Goal: Check status: Check status

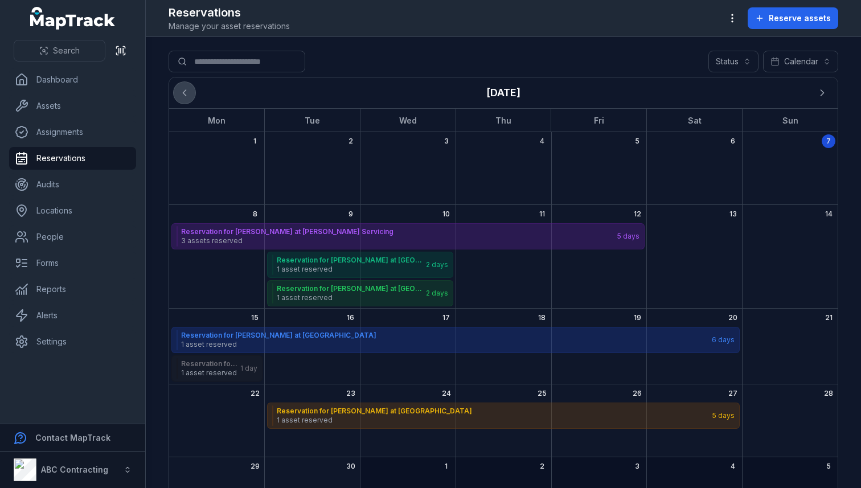
click at [183, 86] on button "Previous" at bounding box center [185, 93] width 22 height 22
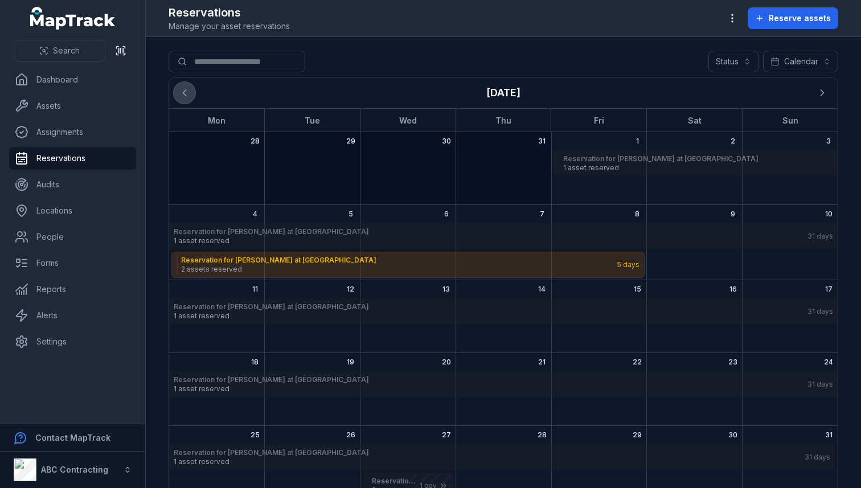
click at [183, 86] on button "Previous" at bounding box center [185, 93] width 22 height 22
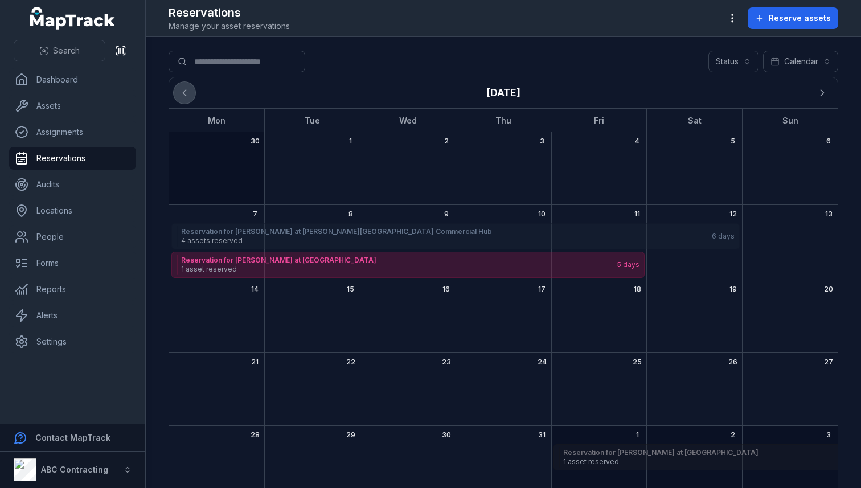
click at [183, 86] on button "Previous" at bounding box center [185, 93] width 22 height 22
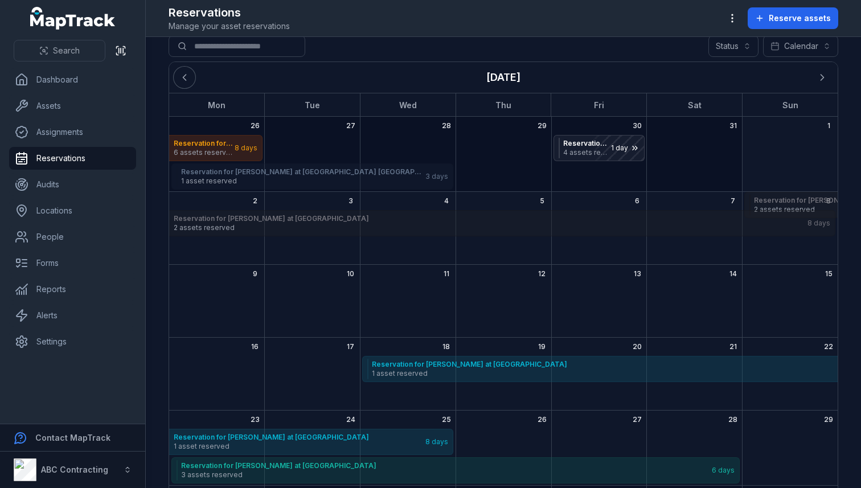
scroll to position [15, 0]
click at [822, 76] on icon "Next" at bounding box center [823, 78] width 3 height 6
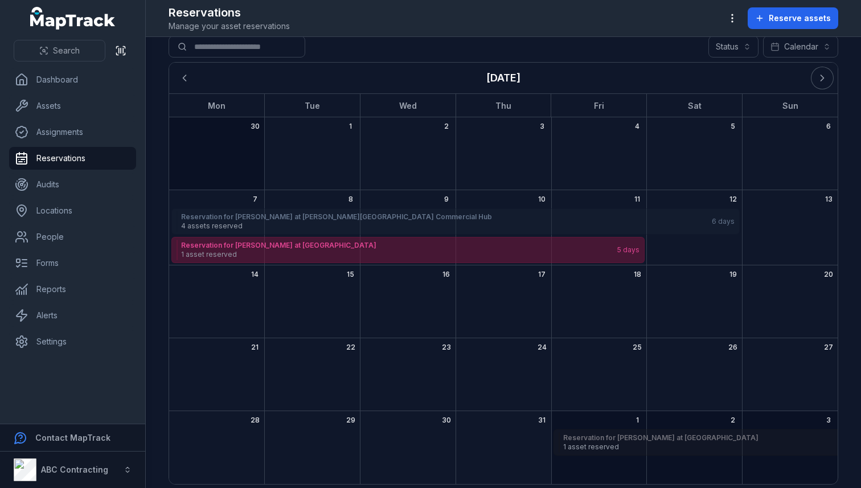
click at [406, 251] on span "1 asset reserved" at bounding box center [398, 254] width 435 height 9
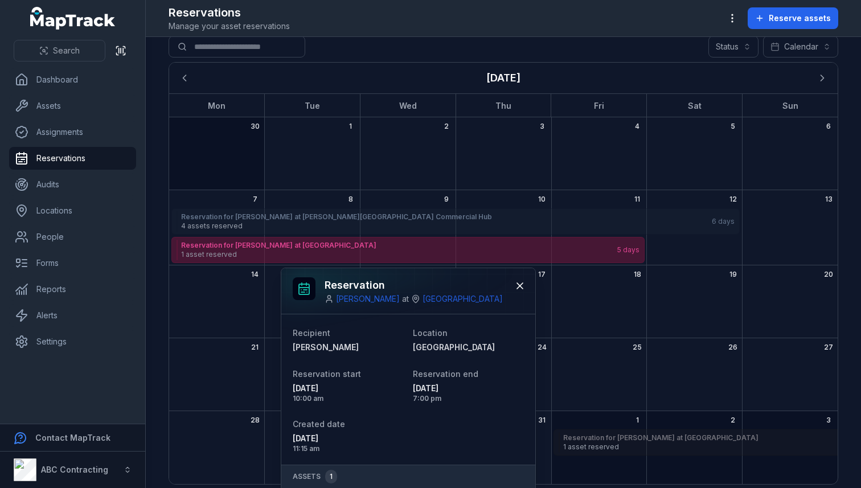
scroll to position [25, 0]
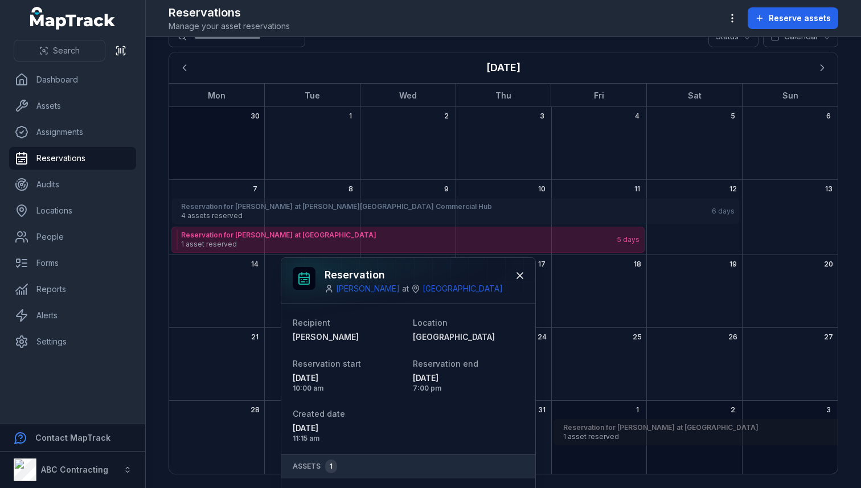
click at [152, 236] on main "Search for reservations Status Calendar ******** [DATE] Mon Tue Wed Thu Fri Sat…" at bounding box center [504, 262] width 716 height 451
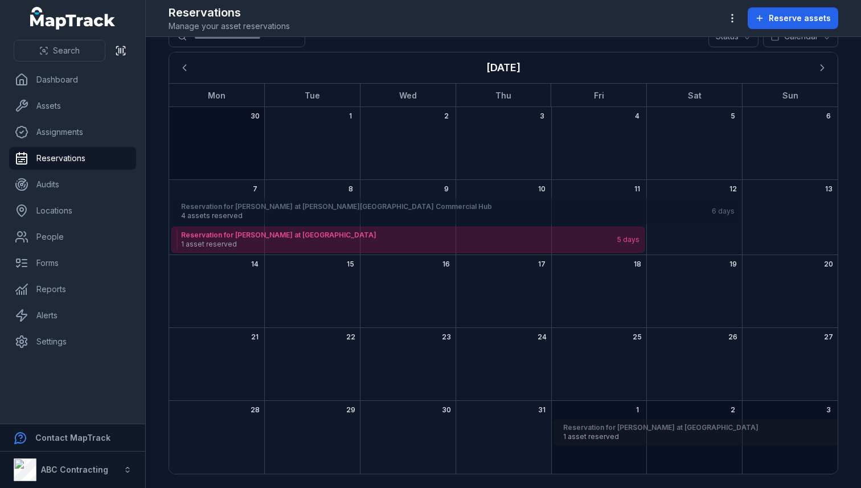
click at [430, 205] on strong "Reservation for [PERSON_NAME] at [PERSON_NAME][GEOGRAPHIC_DATA] Commercial Hub" at bounding box center [446, 206] width 530 height 9
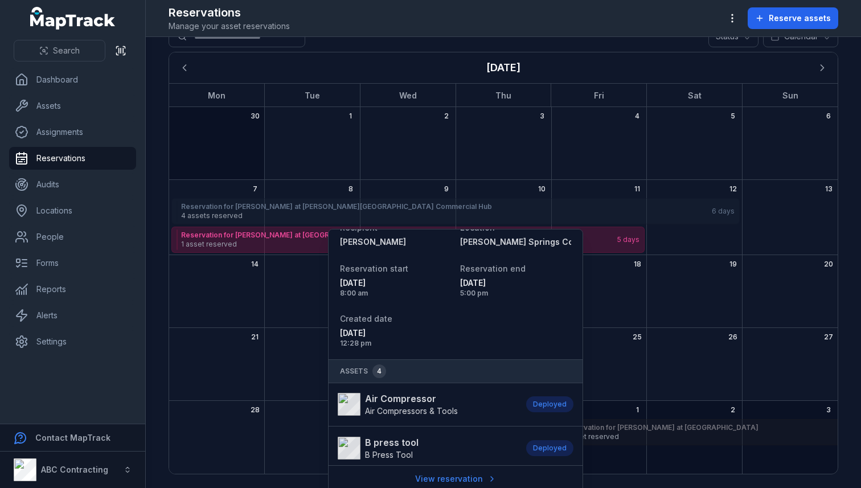
scroll to position [0, 0]
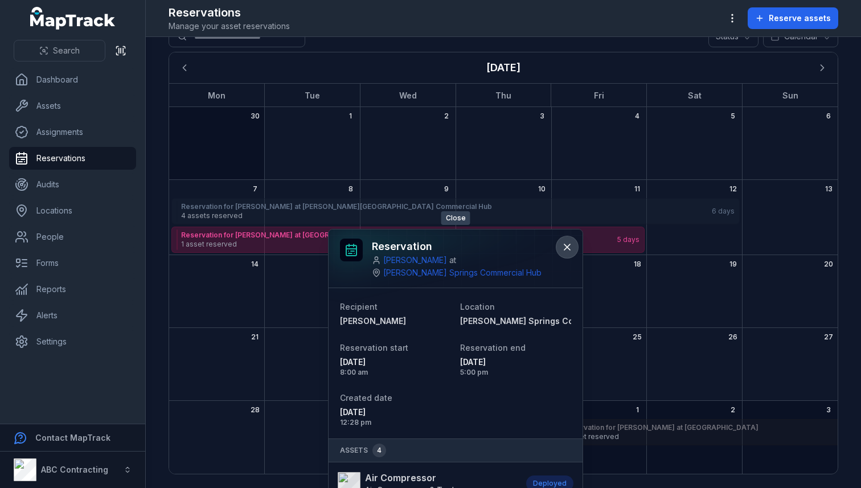
click at [565, 248] on icon at bounding box center [567, 247] width 11 height 11
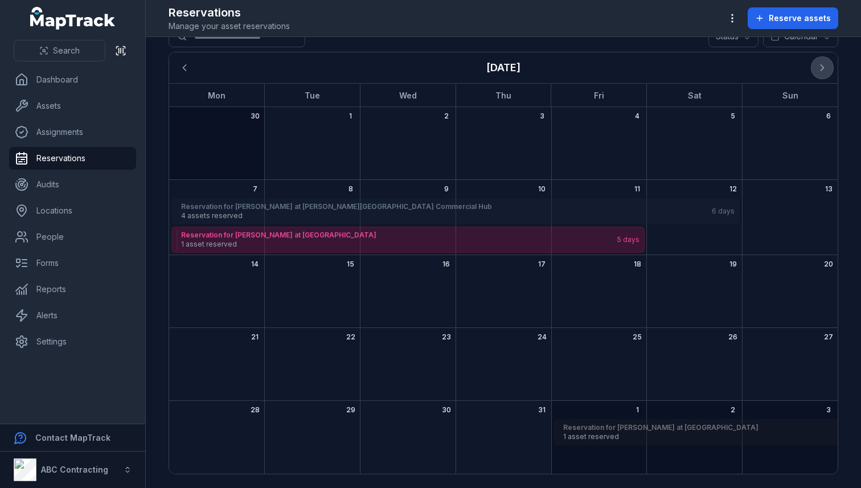
click at [824, 70] on icon "Next" at bounding box center [822, 67] width 11 height 11
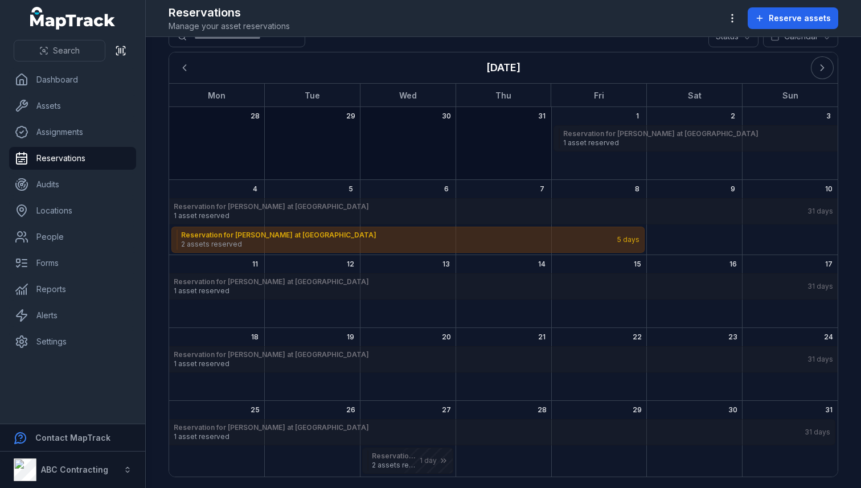
click at [368, 246] on span "2 assets reserved" at bounding box center [398, 244] width 435 height 9
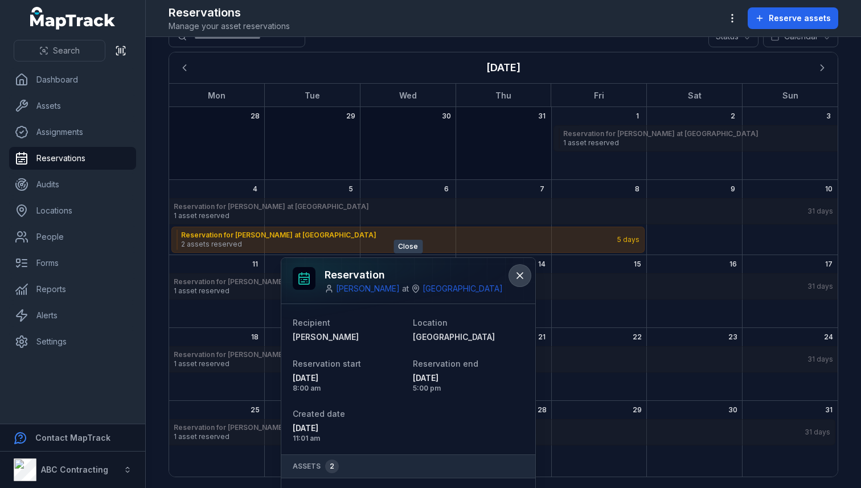
click at [517, 273] on icon at bounding box center [520, 275] width 11 height 11
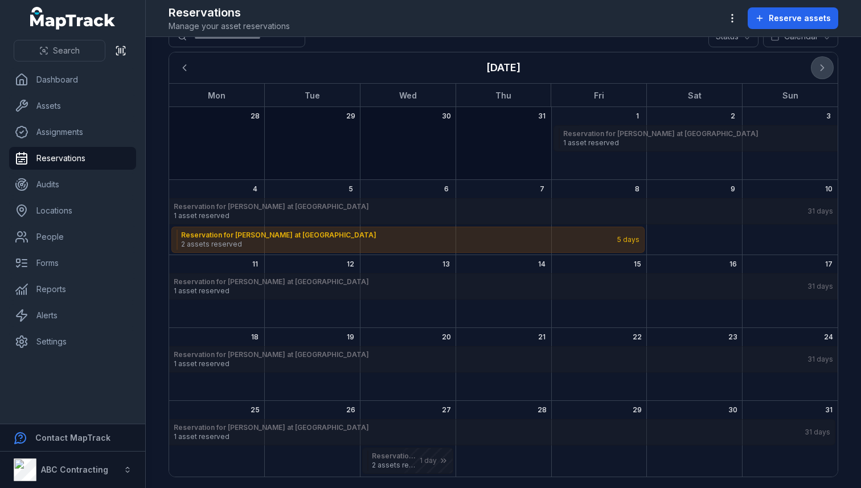
click at [820, 64] on icon "Next" at bounding box center [822, 67] width 11 height 11
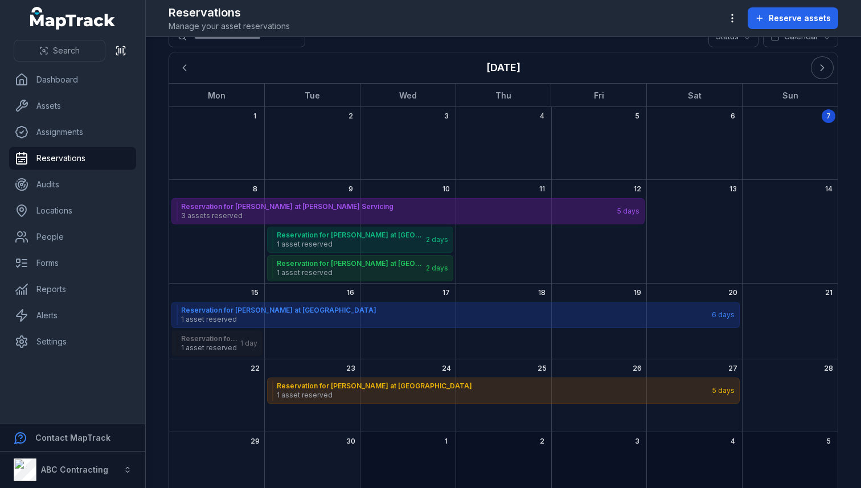
click at [312, 210] on strong "Reservation for [PERSON_NAME] at [PERSON_NAME] Servicing" at bounding box center [398, 206] width 435 height 9
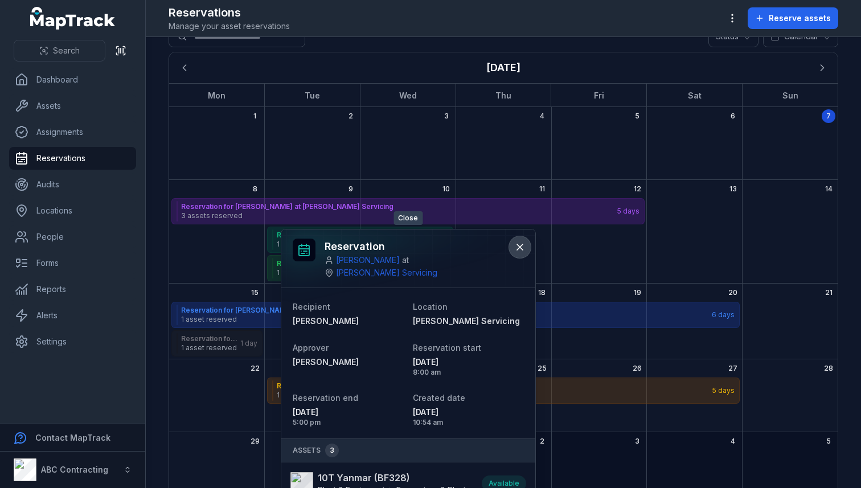
click at [509, 248] on button at bounding box center [520, 247] width 22 height 22
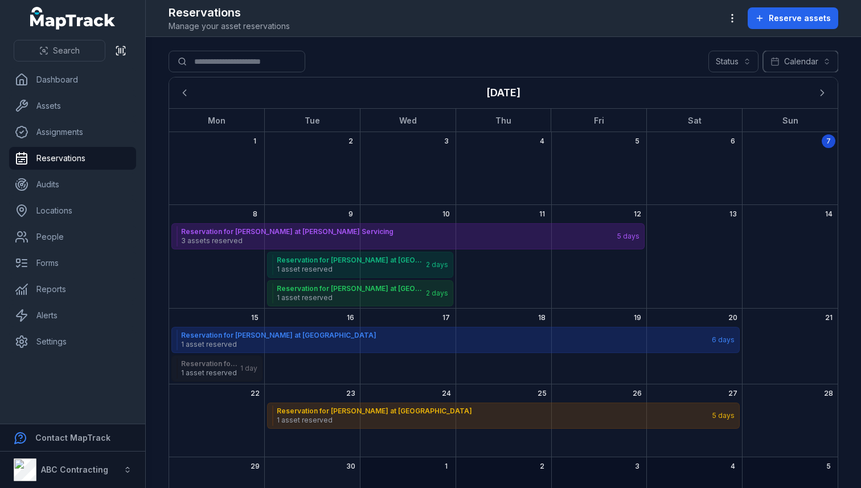
click at [809, 68] on button "Calendar ********" at bounding box center [800, 62] width 75 height 22
click at [792, 90] on span "Table" at bounding box center [786, 89] width 22 height 11
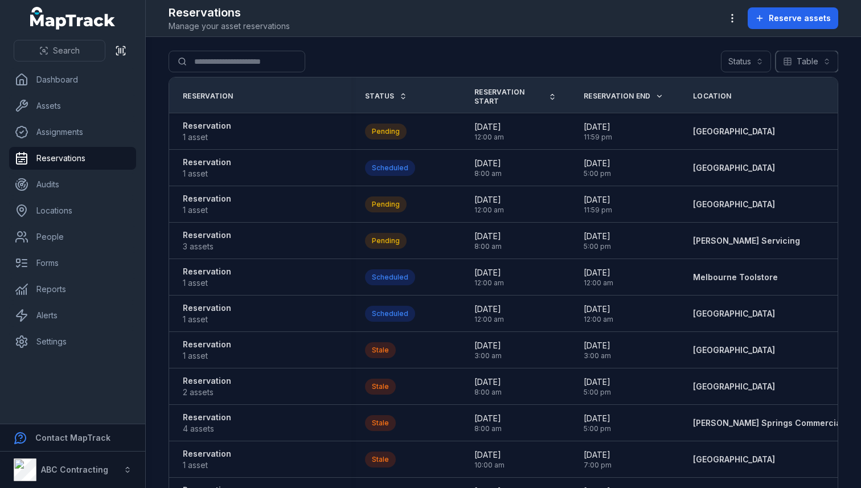
click at [826, 60] on button "Table *****" at bounding box center [807, 62] width 63 height 22
